Goal: Task Accomplishment & Management: Manage account settings

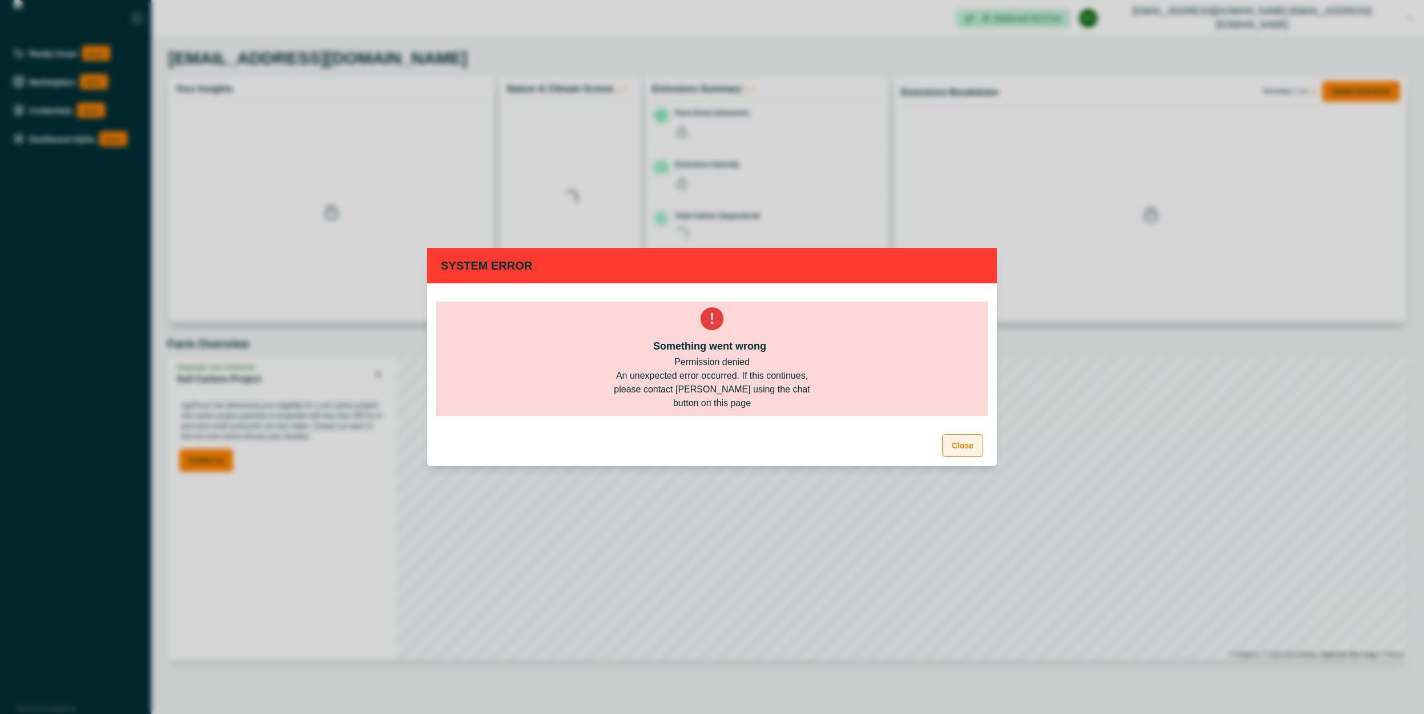
click at [956, 445] on button "Close" at bounding box center [962, 445] width 41 height 23
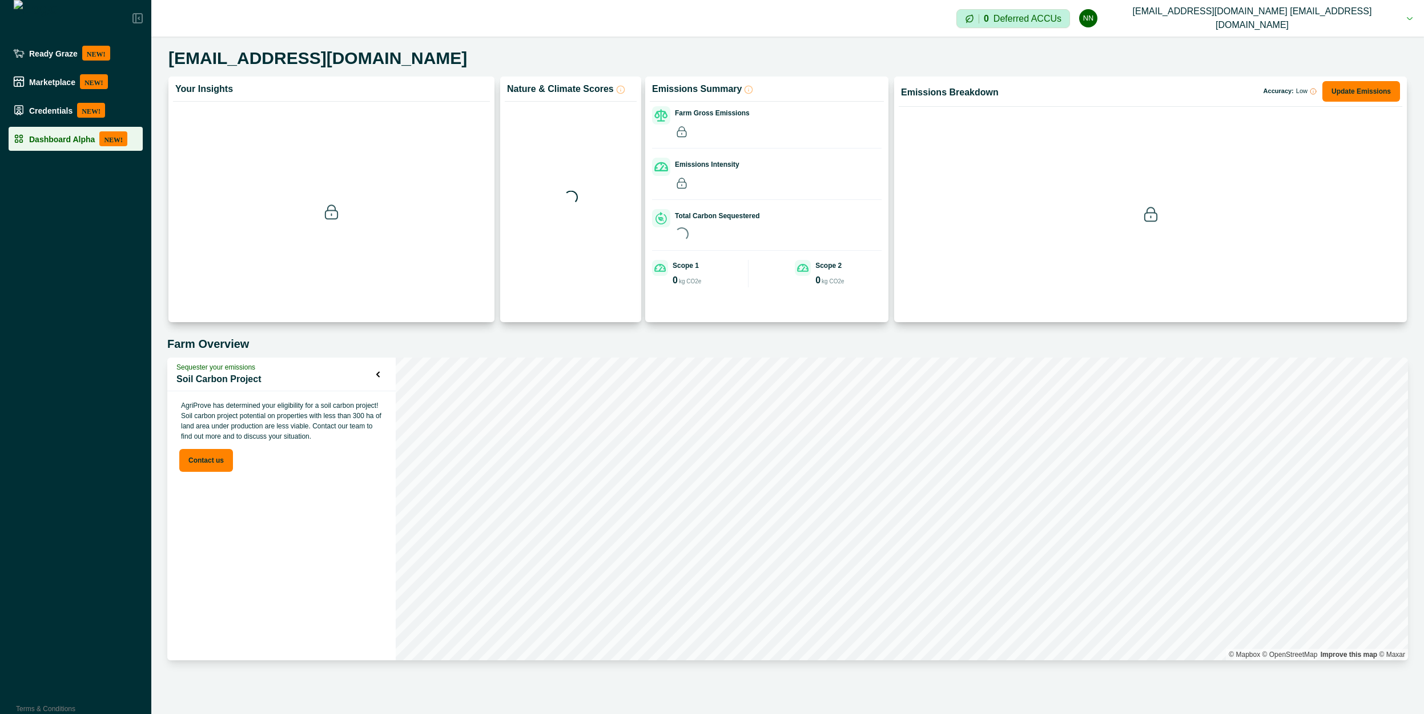
click at [58, 144] on div "Dashboard Alpha NEW!" at bounding box center [75, 138] width 125 height 15
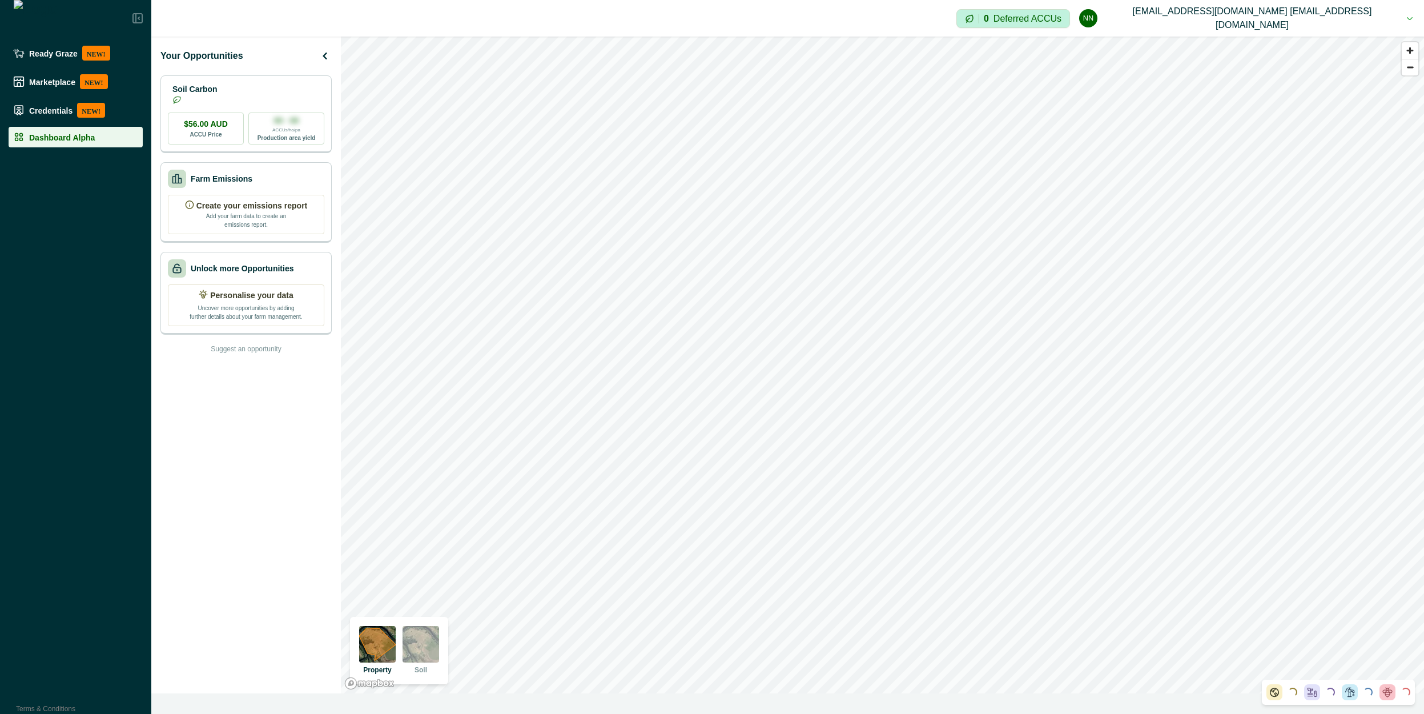
click at [1296, 20] on button "nn [EMAIL_ADDRESS][DOMAIN_NAME] [EMAIL_ADDRESS][DOMAIN_NAME]" at bounding box center [1245, 18] width 333 height 37
click at [1258, 56] on button "Sign out" at bounding box center [1277, 51] width 127 height 19
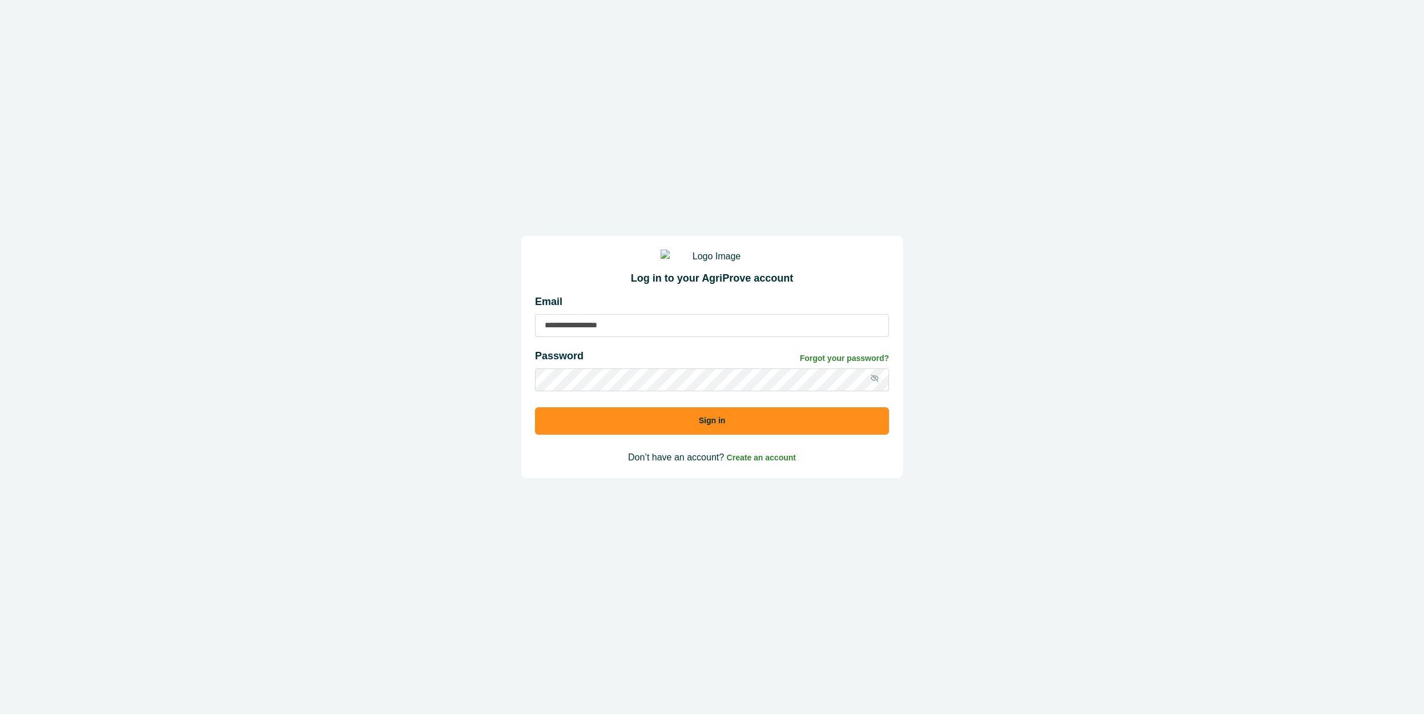
click at [679, 327] on input at bounding box center [712, 325] width 354 height 23
type input "**********"
click at [535, 407] on button "Sign in" at bounding box center [712, 420] width 354 height 27
